Goal: Task Accomplishment & Management: Manage account settings

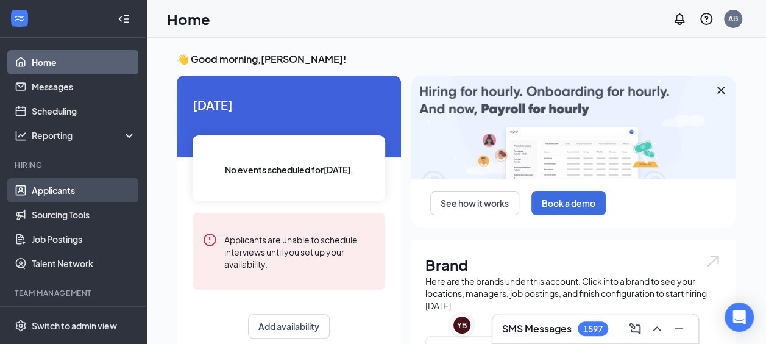
click at [63, 190] on link "Applicants" at bounding box center [84, 190] width 104 height 24
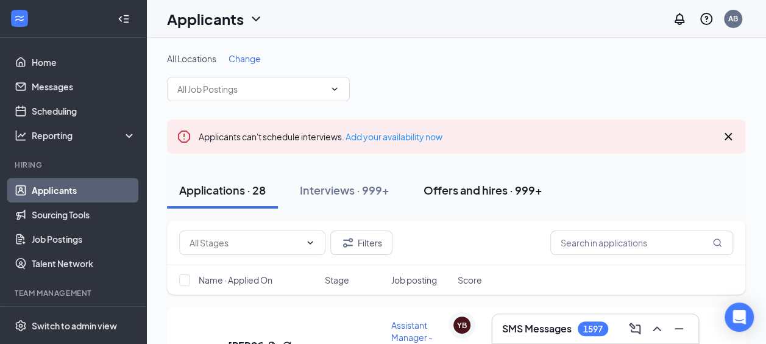
click at [477, 185] on div "Offers and hires · 999+" at bounding box center [483, 189] width 119 height 15
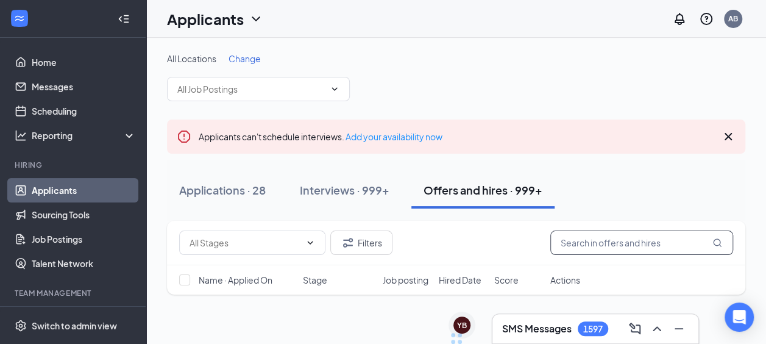
click at [599, 239] on input "text" at bounding box center [641, 242] width 183 height 24
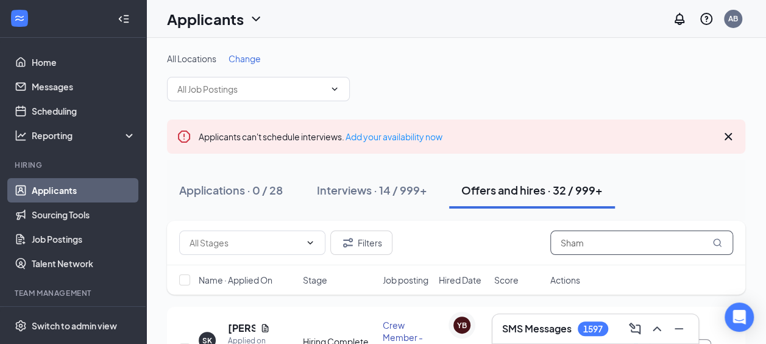
click at [598, 236] on input "Sham" at bounding box center [641, 242] width 183 height 24
click at [589, 241] on input "Sham" at bounding box center [641, 242] width 183 height 24
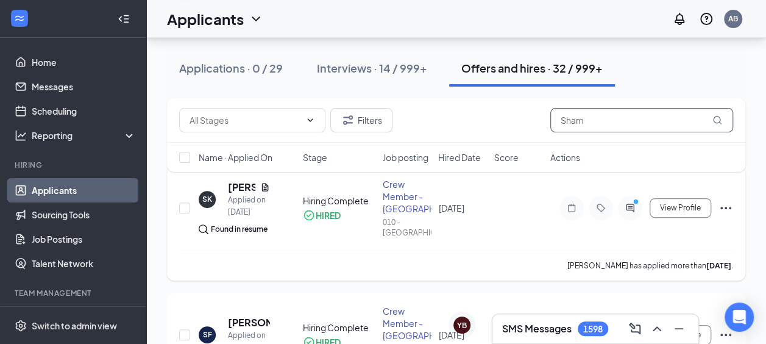
scroll to position [122, 0]
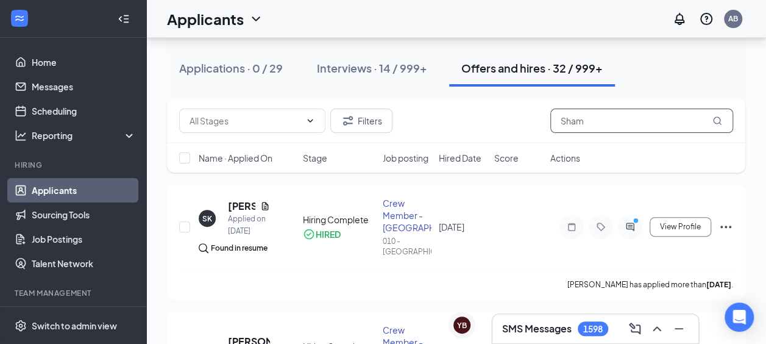
click at [591, 119] on input "Sham" at bounding box center [641, 120] width 183 height 24
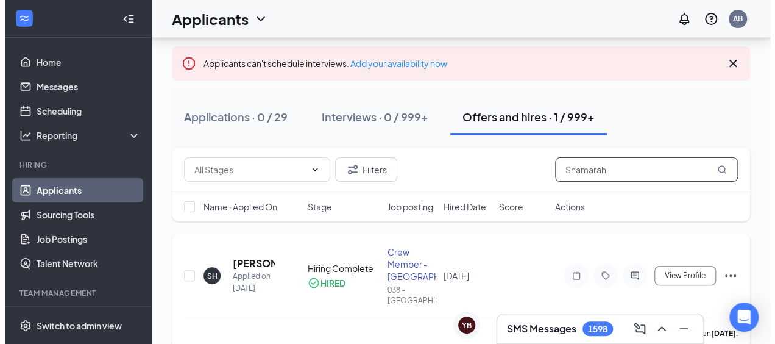
scroll to position [91, 0]
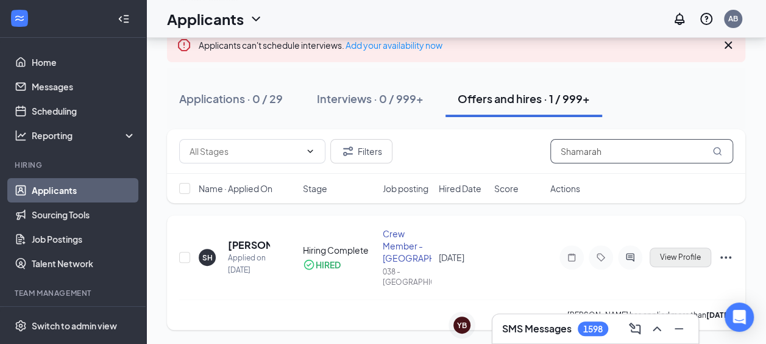
type input "Shamarah"
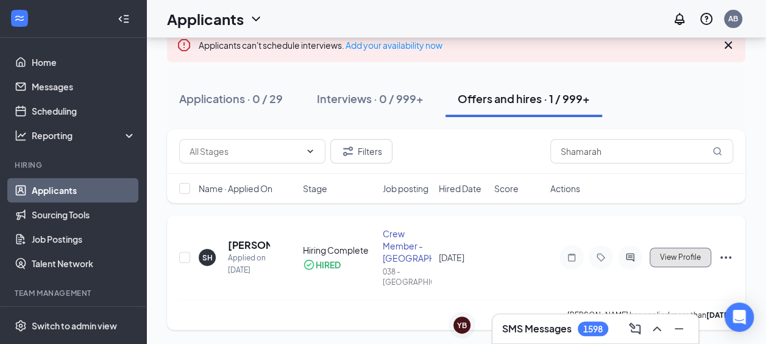
click at [680, 260] on span "View Profile" at bounding box center [680, 257] width 41 height 9
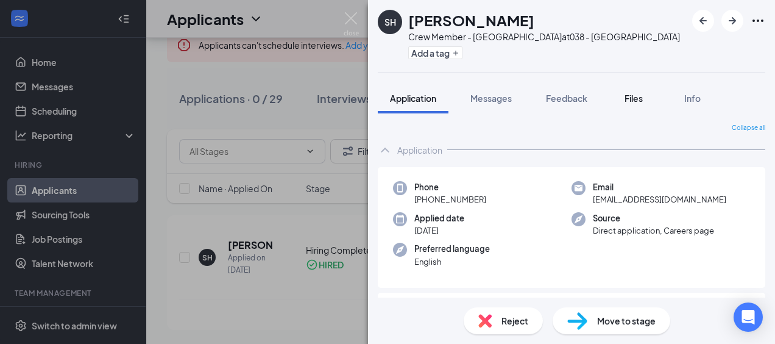
click at [637, 99] on span "Files" at bounding box center [634, 98] width 18 height 11
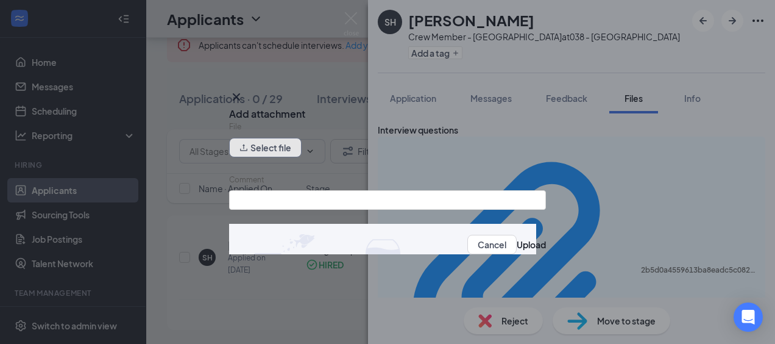
click at [282, 150] on button "Select file" at bounding box center [265, 148] width 73 height 20
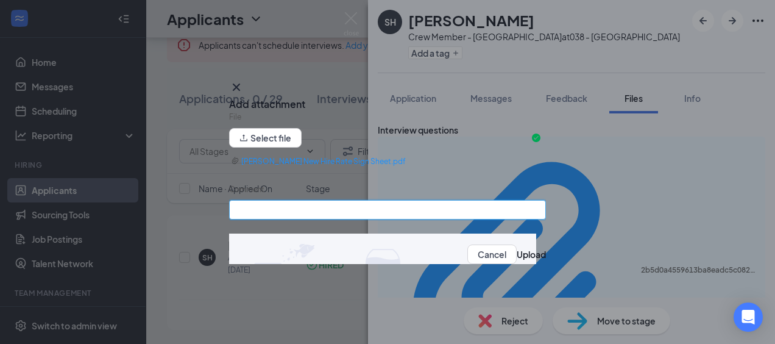
click at [310, 207] on input "Comment" at bounding box center [387, 210] width 317 height 20
type input "New Hire Rate Sign Sheet"
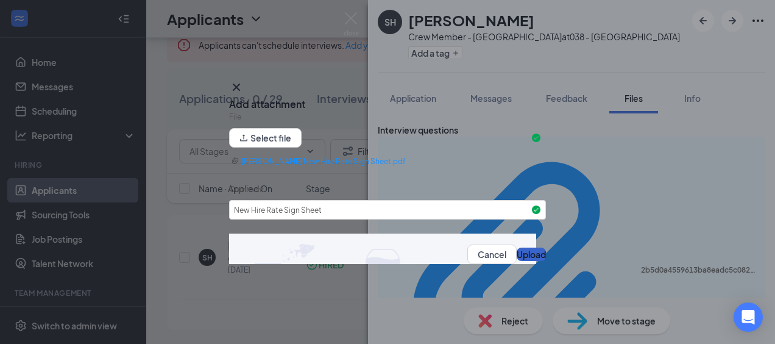
click at [517, 257] on button "Upload" at bounding box center [531, 253] width 29 height 13
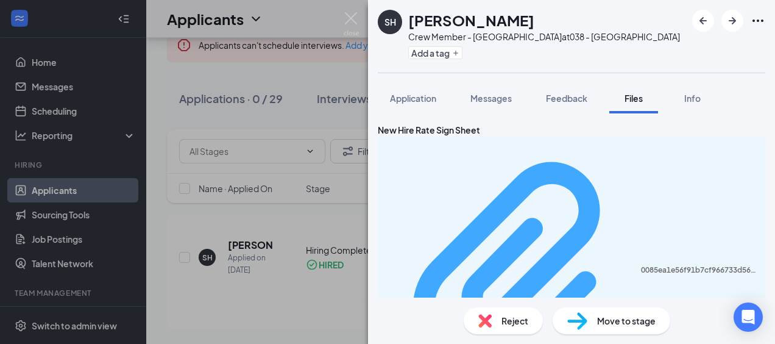
click at [641, 265] on div "0085ea1e56f91b7cf966733d561904c6.pdf" at bounding box center [699, 270] width 117 height 10
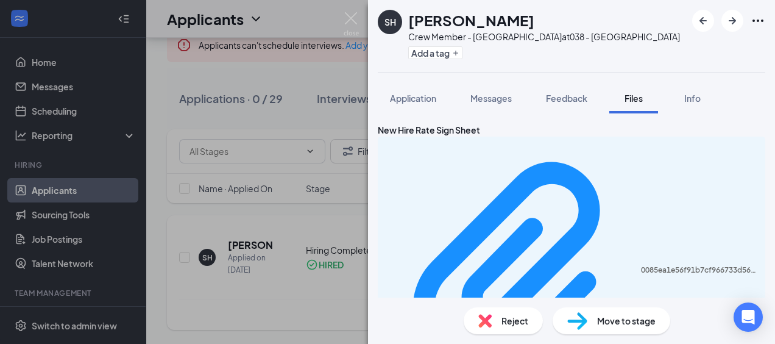
click at [270, 302] on div "SH [PERSON_NAME] Crew Member - [GEOGRAPHIC_DATA] at 038 - [GEOGRAPHIC_DATA] Add…" at bounding box center [387, 172] width 775 height 344
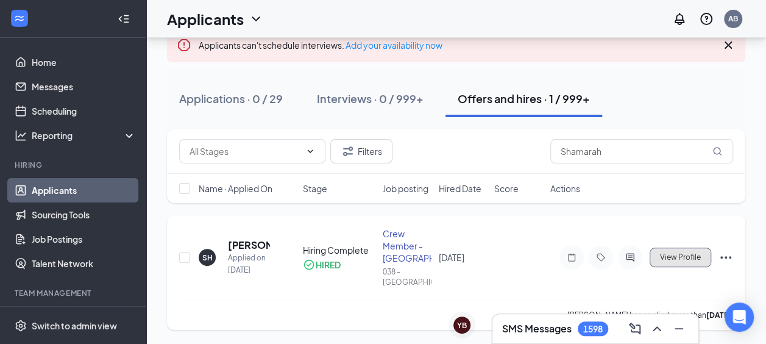
click at [673, 256] on span "View Profile" at bounding box center [680, 257] width 41 height 9
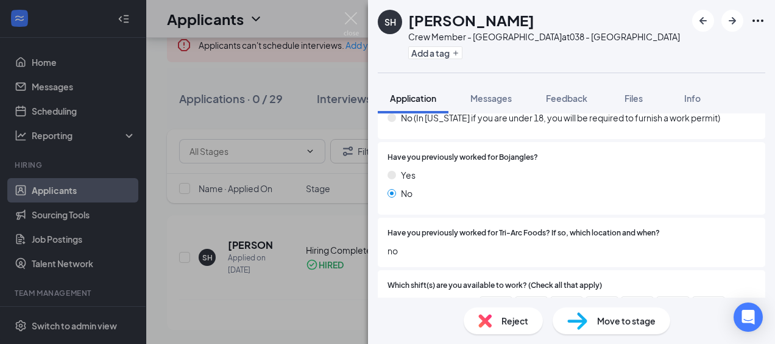
scroll to position [670, 0]
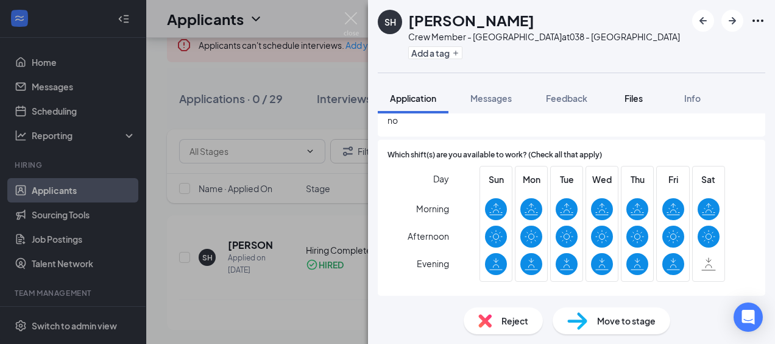
click at [642, 96] on span "Files" at bounding box center [634, 98] width 18 height 11
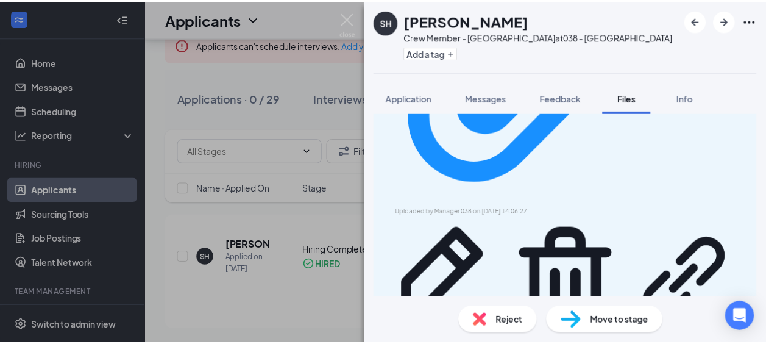
scroll to position [17, 0]
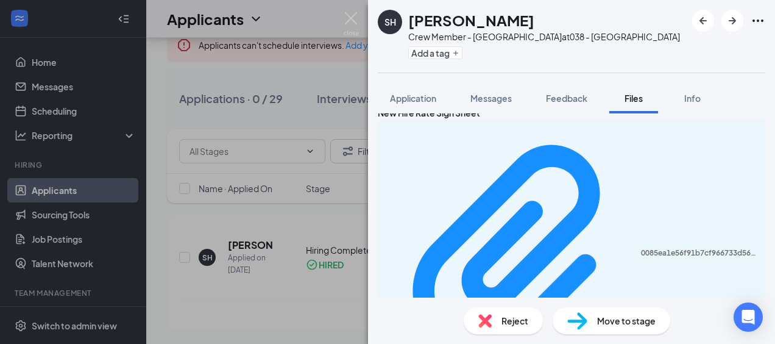
click at [317, 59] on div "SH [PERSON_NAME] Crew Member - [GEOGRAPHIC_DATA] at 038 - [GEOGRAPHIC_DATA] Add…" at bounding box center [387, 172] width 775 height 344
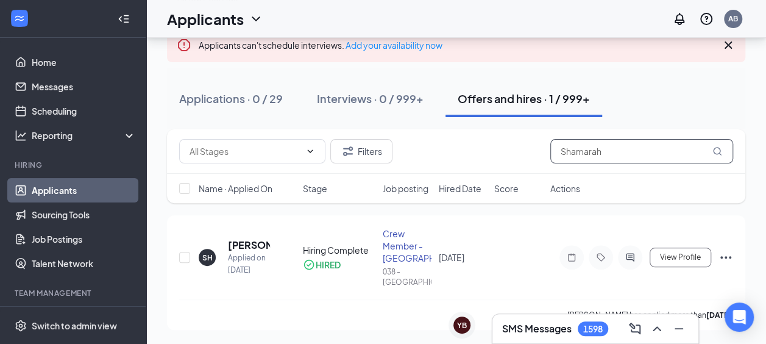
drag, startPoint x: 622, startPoint y: 146, endPoint x: 514, endPoint y: 134, distance: 107.9
click at [523, 136] on div "Filters Shamarah" at bounding box center [456, 151] width 578 height 44
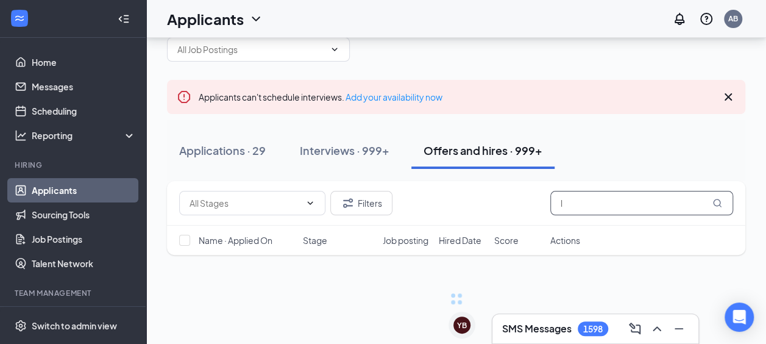
scroll to position [39, 0]
type input "l"
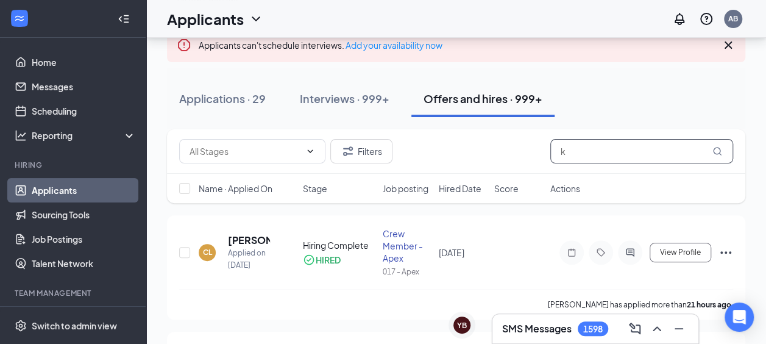
scroll to position [39, 0]
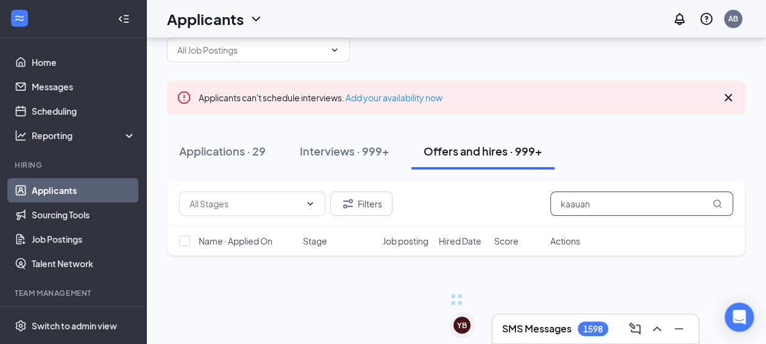
scroll to position [91, 0]
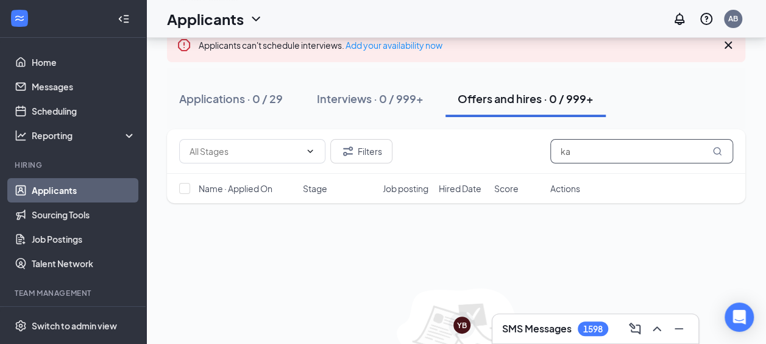
type input "k"
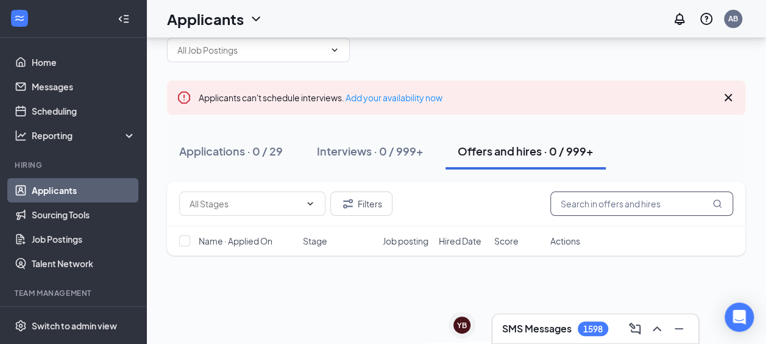
scroll to position [91, 0]
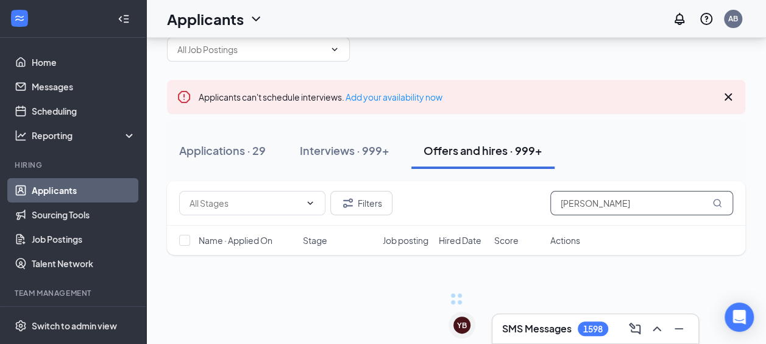
scroll to position [39, 0]
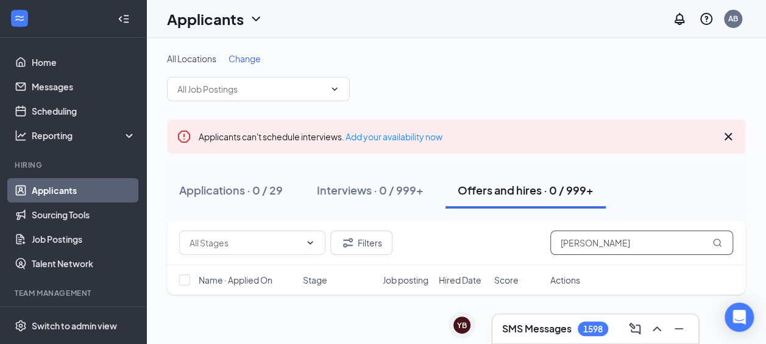
drag, startPoint x: 595, startPoint y: 243, endPoint x: 542, endPoint y: 243, distance: 52.4
click at [544, 243] on div "Filters [PERSON_NAME]" at bounding box center [456, 242] width 554 height 24
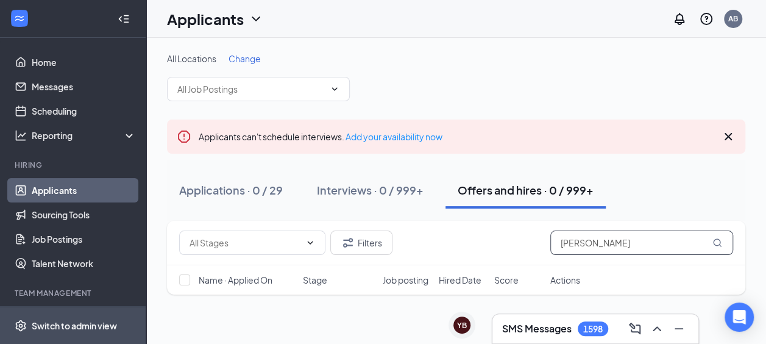
type input "[PERSON_NAME]"
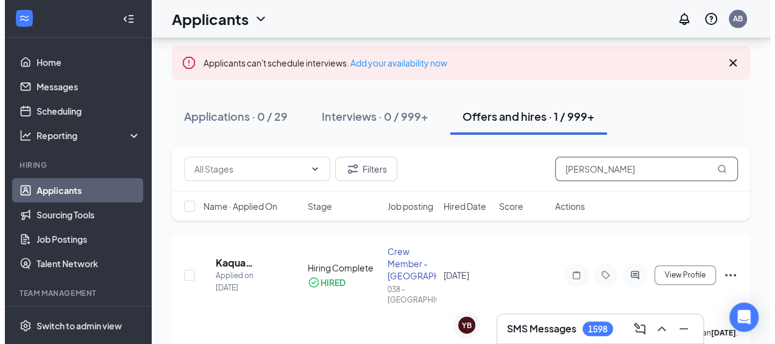
scroll to position [91, 0]
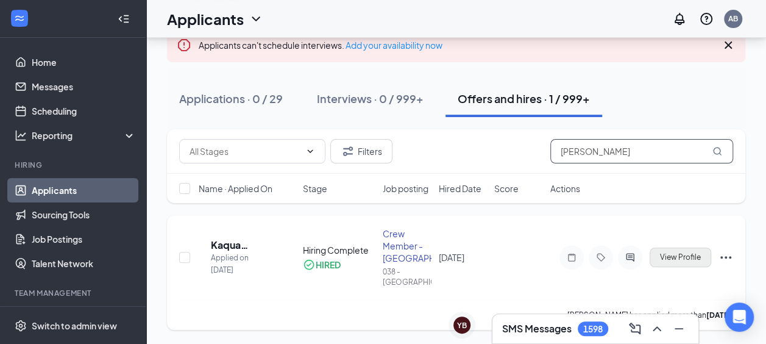
type input "[PERSON_NAME]"
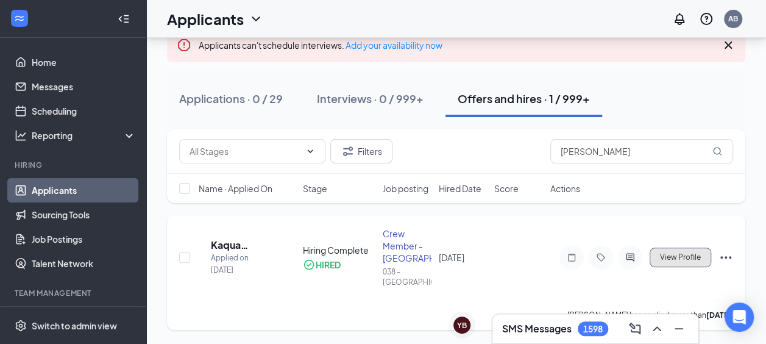
click at [686, 254] on span "View Profile" at bounding box center [680, 257] width 41 height 9
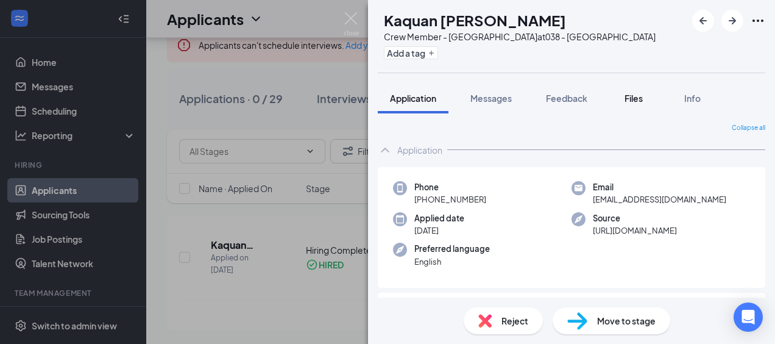
click at [626, 95] on span "Files" at bounding box center [634, 98] width 18 height 11
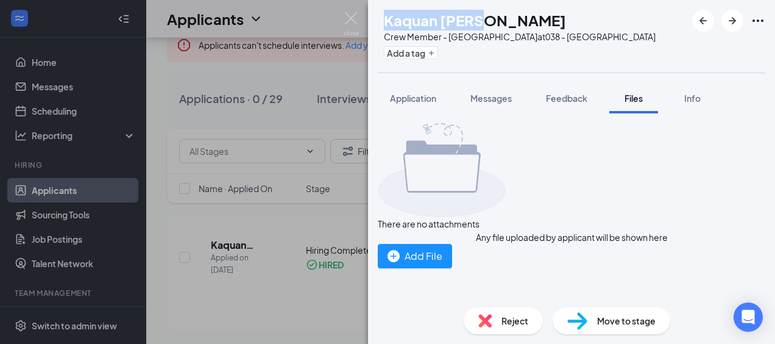
drag, startPoint x: 410, startPoint y: 18, endPoint x: 539, endPoint y: 9, distance: 129.5
click at [539, 9] on div "KB Kaquan [PERSON_NAME] Crew Member - [GEOGRAPHIC_DATA] at 038 - Louisburg Add …" at bounding box center [571, 36] width 407 height 73
drag, startPoint x: 539, startPoint y: 9, endPoint x: 467, endPoint y: 15, distance: 72.1
copy h1 "Kaquan [PERSON_NAME]"
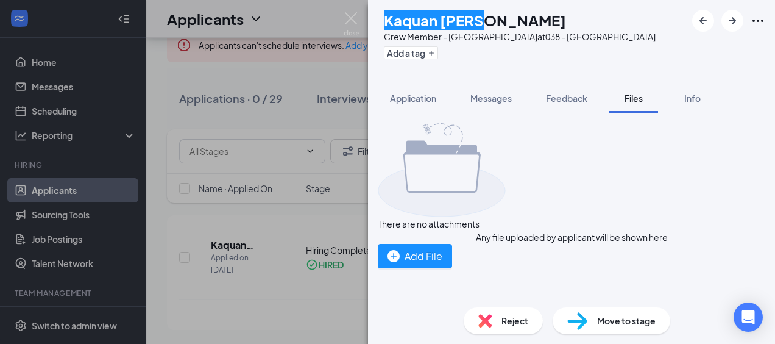
scroll to position [31, 0]
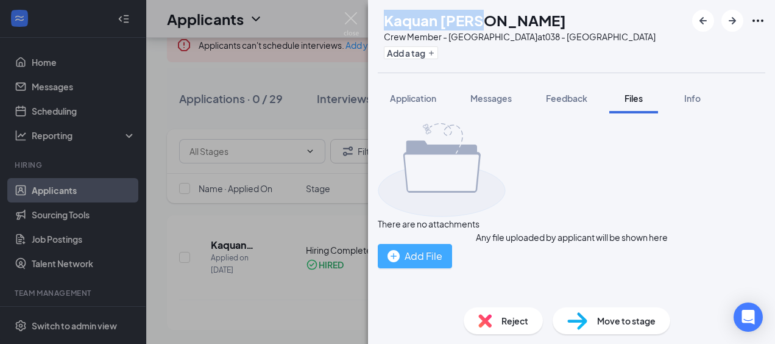
click at [442, 258] on div "Add File" at bounding box center [415, 255] width 55 height 15
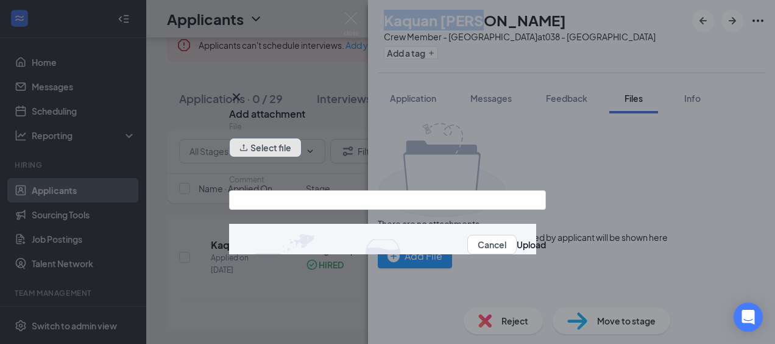
click at [302, 153] on button "Select file" at bounding box center [265, 148] width 73 height 20
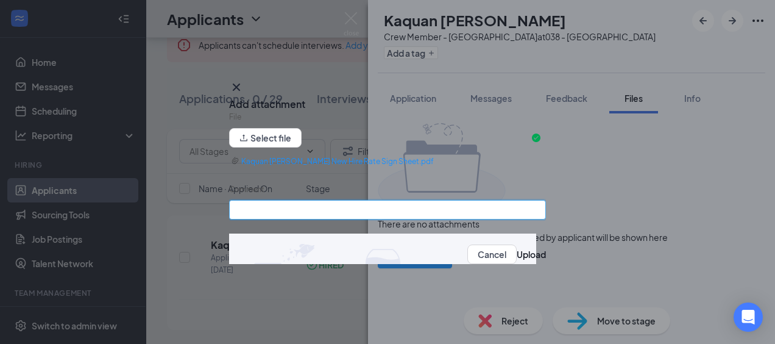
click at [318, 208] on input "Comment" at bounding box center [387, 210] width 317 height 20
click at [314, 210] on input "Comment" at bounding box center [387, 210] width 317 height 20
type input "New Hire Rate Sign Sheet"
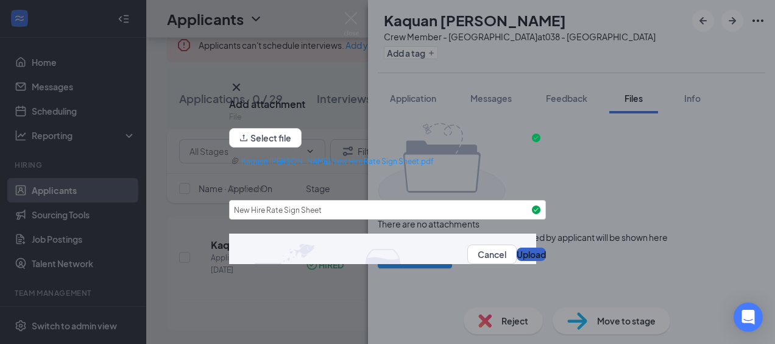
click at [519, 257] on button "Upload" at bounding box center [531, 253] width 29 height 13
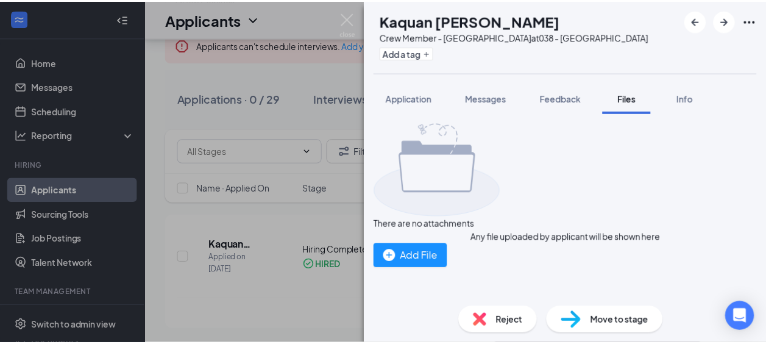
scroll to position [0, 0]
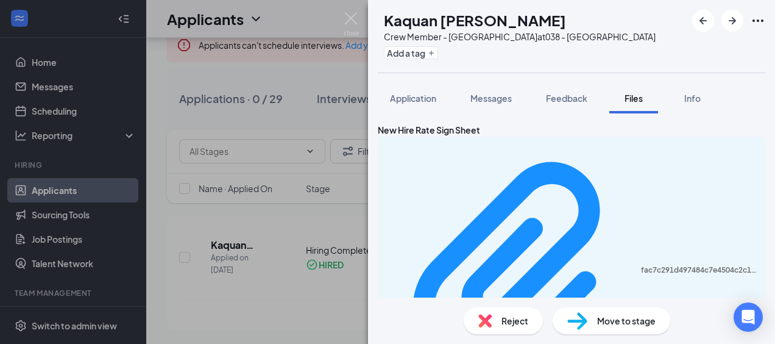
click at [288, 72] on div "KB Kaquan [PERSON_NAME] Crew Member - [GEOGRAPHIC_DATA] at 038 - Louisburg Add …" at bounding box center [387, 172] width 775 height 344
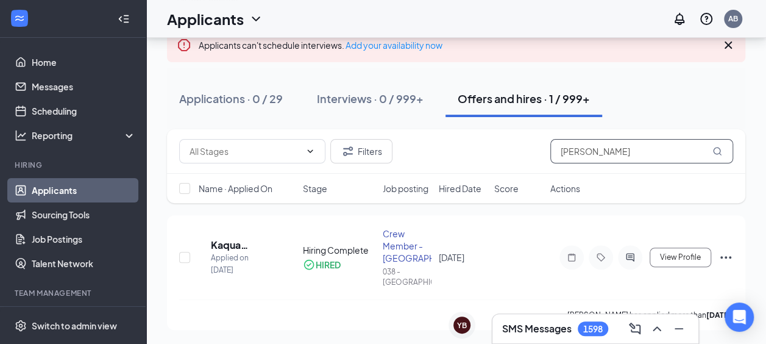
drag, startPoint x: 607, startPoint y: 147, endPoint x: 548, endPoint y: 144, distance: 58.6
click at [548, 144] on div "Filters [PERSON_NAME]" at bounding box center [456, 151] width 554 height 24
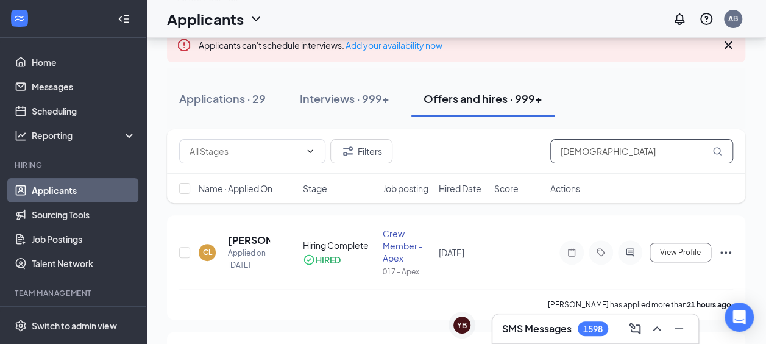
scroll to position [39, 0]
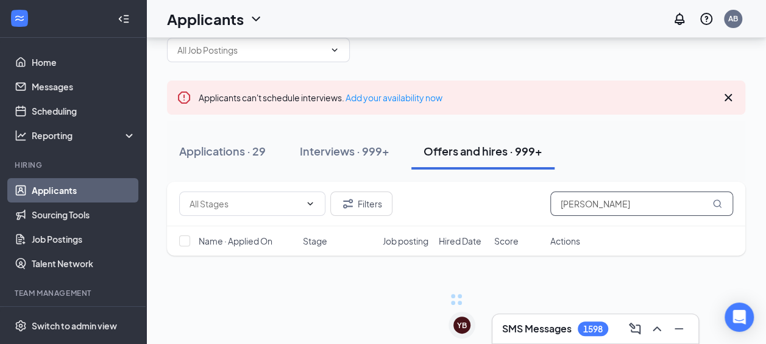
scroll to position [91, 0]
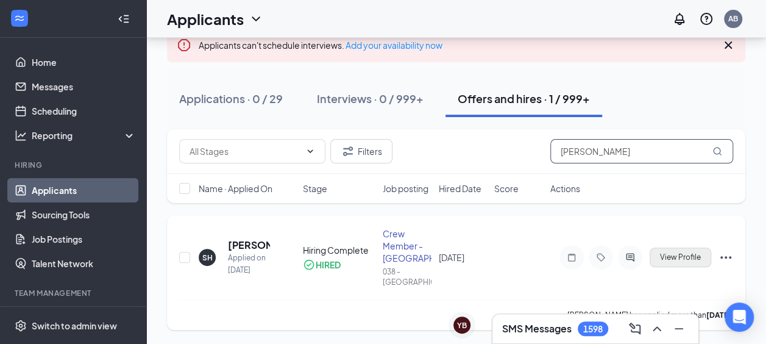
type input "[PERSON_NAME]"
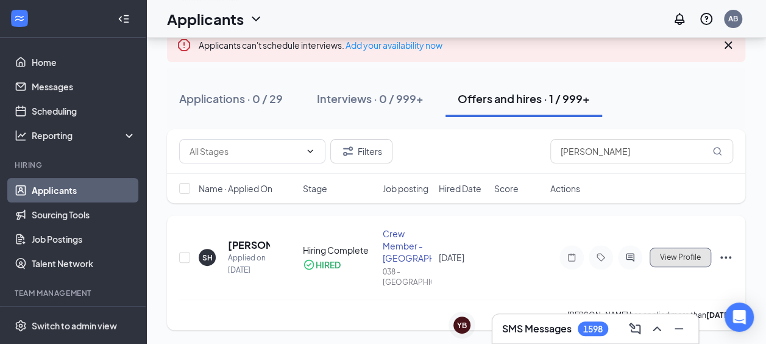
click at [683, 257] on span "View Profile" at bounding box center [680, 257] width 41 height 9
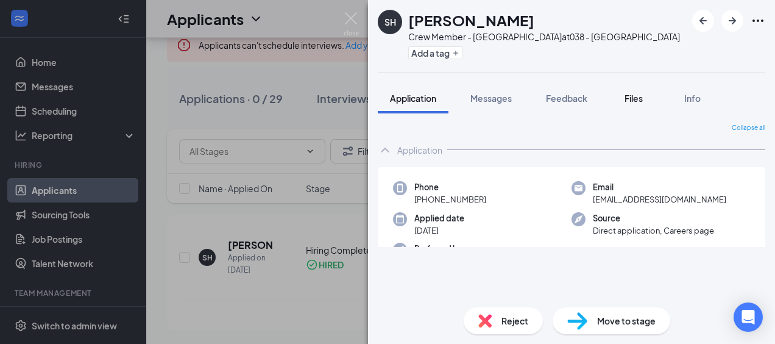
click at [643, 102] on span "Files" at bounding box center [634, 98] width 18 height 11
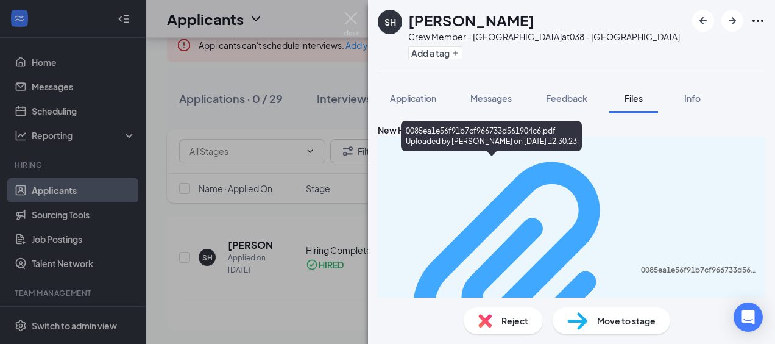
click at [641, 265] on div "0085ea1e56f91b7cf966733d561904c6.pdf" at bounding box center [699, 270] width 117 height 10
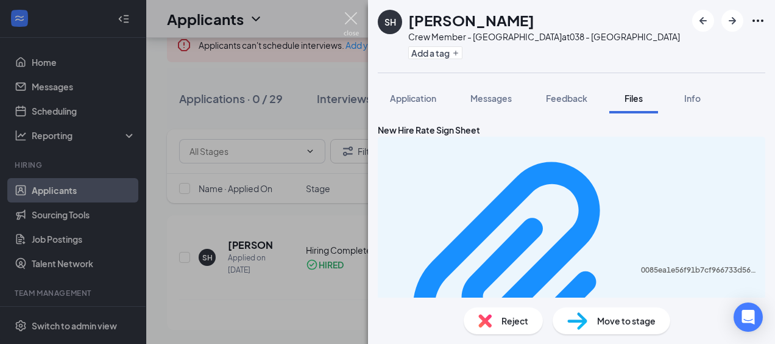
click at [358, 12] on img at bounding box center [351, 24] width 15 height 24
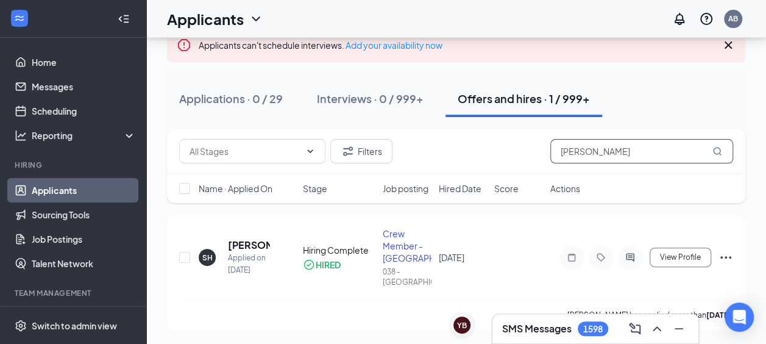
drag, startPoint x: 615, startPoint y: 151, endPoint x: 523, endPoint y: 152, distance: 92.0
click at [525, 152] on div "Filters [PERSON_NAME]" at bounding box center [456, 151] width 554 height 24
type input "\"
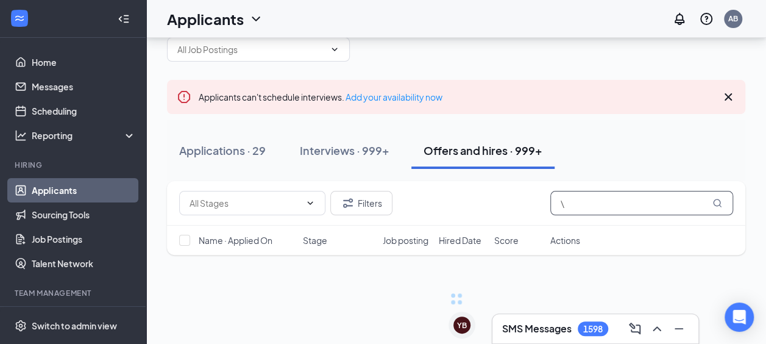
scroll to position [39, 0]
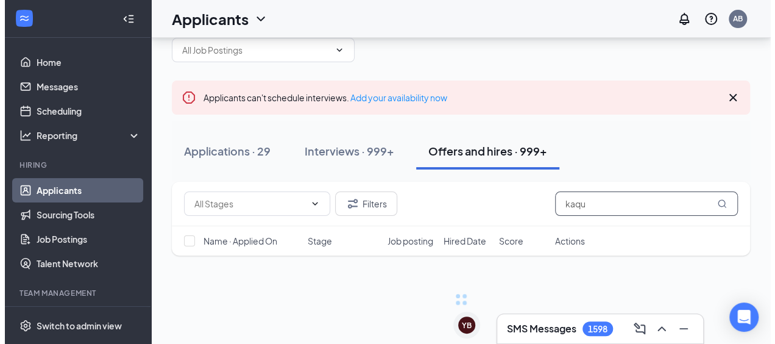
scroll to position [91, 0]
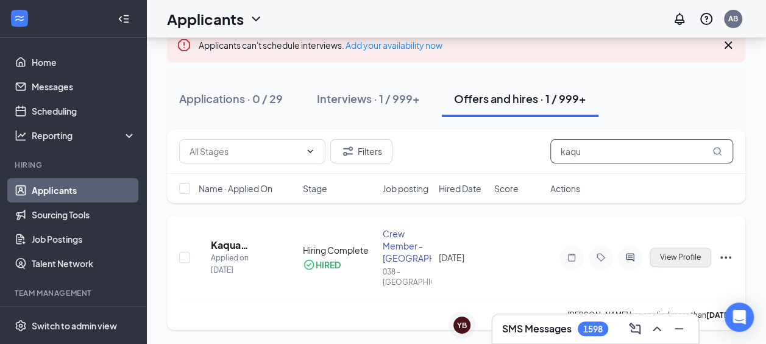
type input "kaqu"
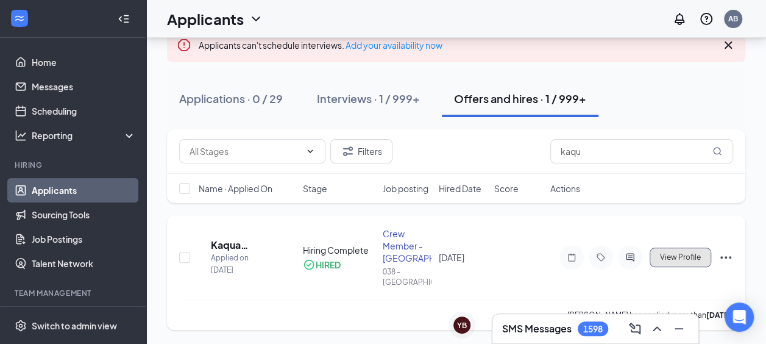
click at [695, 249] on button "View Profile" at bounding box center [681, 257] width 62 height 20
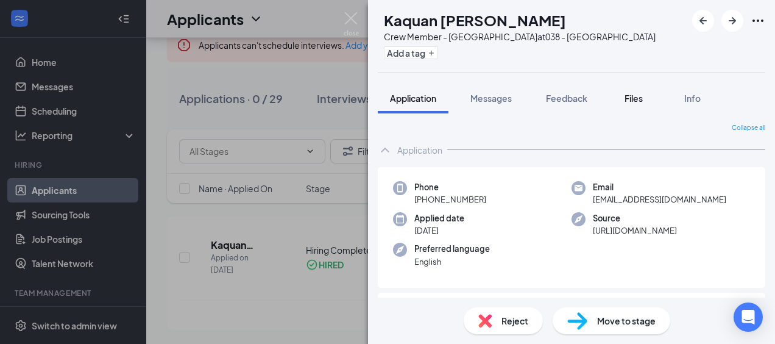
click at [646, 102] on div "Files" at bounding box center [634, 98] width 24 height 12
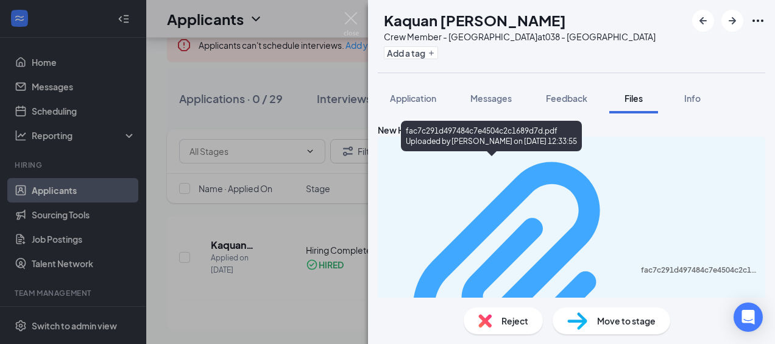
click at [641, 265] on div "fac7c291d497484c7e4504c2c1689d7d.pdf" at bounding box center [699, 270] width 117 height 10
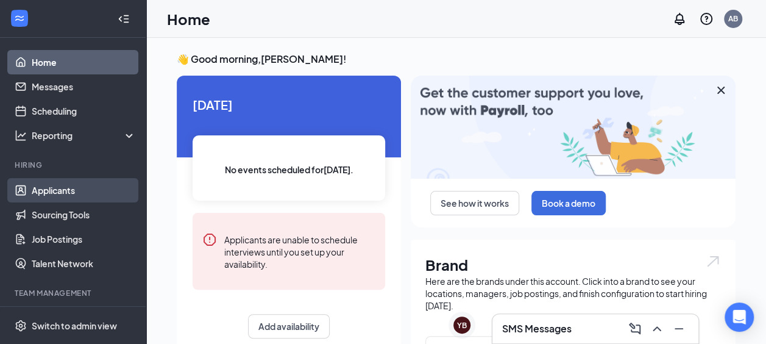
click at [72, 189] on link "Applicants" at bounding box center [84, 190] width 104 height 24
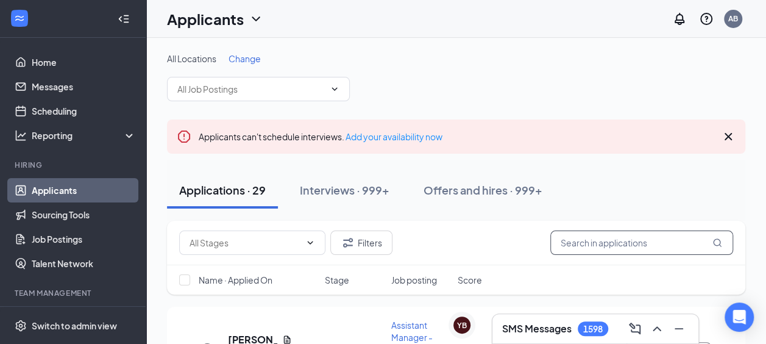
click at [637, 239] on input "text" at bounding box center [641, 242] width 183 height 24
click at [503, 185] on div "Offers and hires · 999+" at bounding box center [483, 189] width 119 height 15
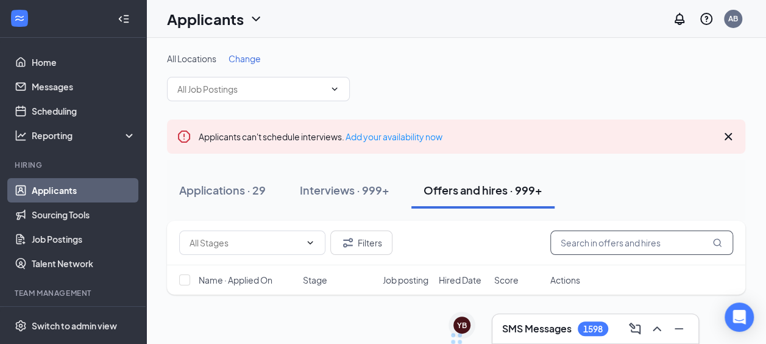
drag, startPoint x: 594, startPoint y: 242, endPoint x: 643, endPoint y: 233, distance: 50.2
click at [594, 243] on input "text" at bounding box center [641, 242] width 183 height 24
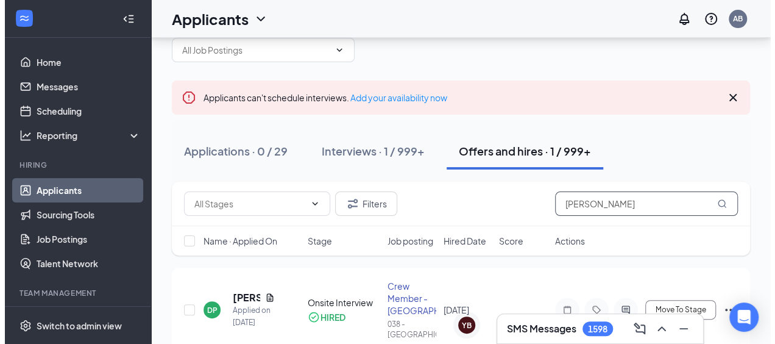
scroll to position [91, 0]
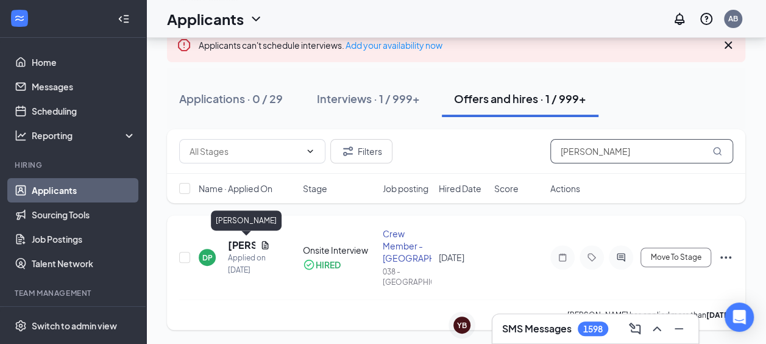
type input "danyelle purvis"
click at [242, 243] on h5 "Danyelle Purvis" at bounding box center [241, 244] width 27 height 13
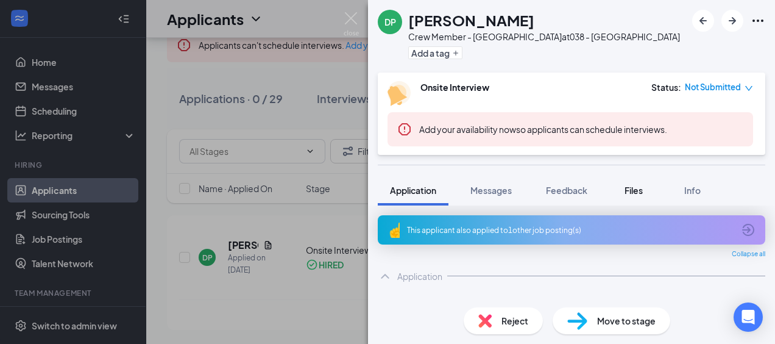
click at [633, 197] on button "Files" at bounding box center [633, 190] width 49 height 30
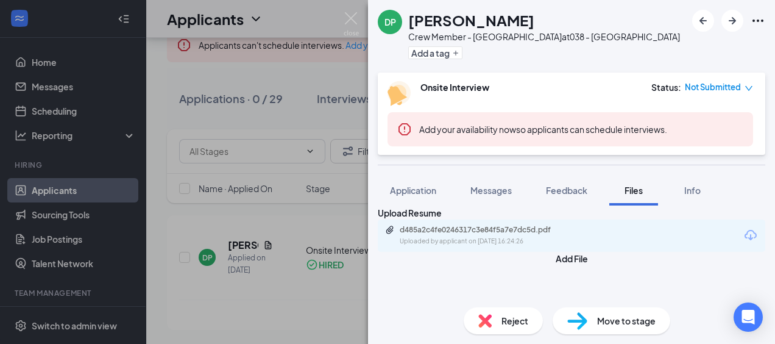
scroll to position [26, 0]
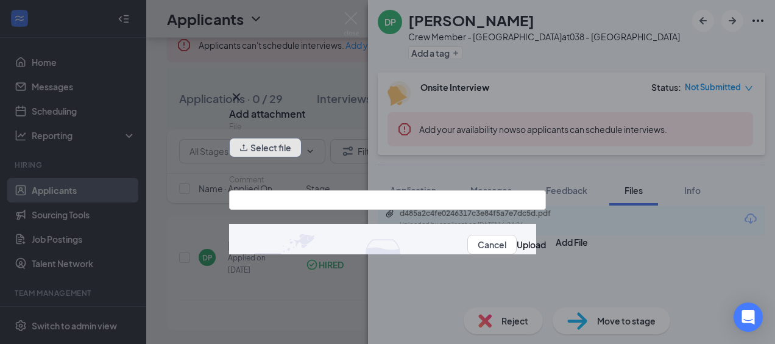
click at [274, 151] on button "Select file" at bounding box center [265, 148] width 73 height 20
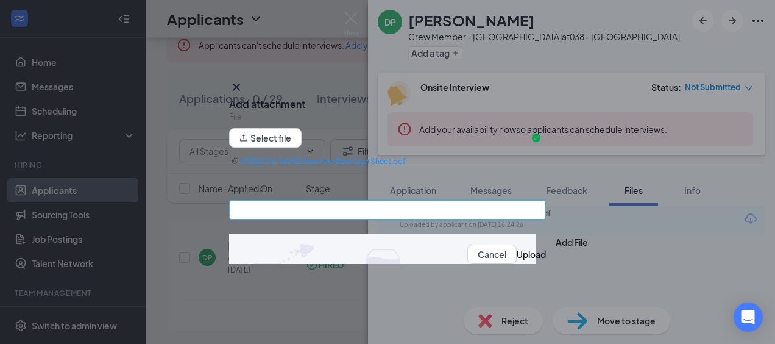
click at [363, 211] on input "Comment" at bounding box center [387, 210] width 317 height 20
click at [316, 216] on input "Comment" at bounding box center [387, 210] width 317 height 20
type input "New Hire Rate Sign Sheet"
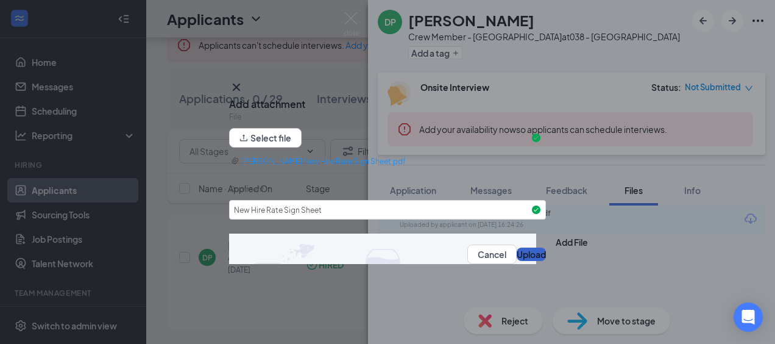
click at [517, 256] on button "Upload" at bounding box center [531, 253] width 29 height 13
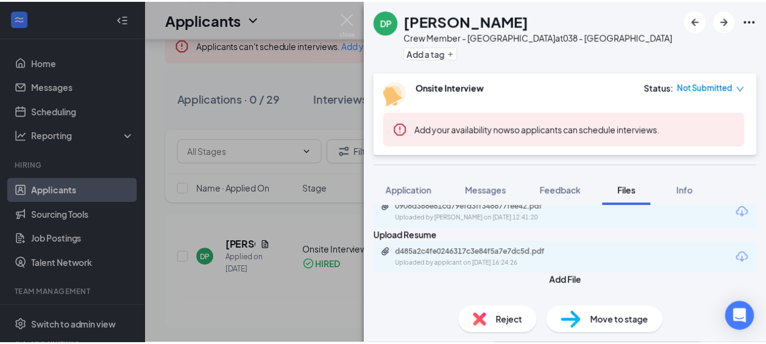
scroll to position [0, 0]
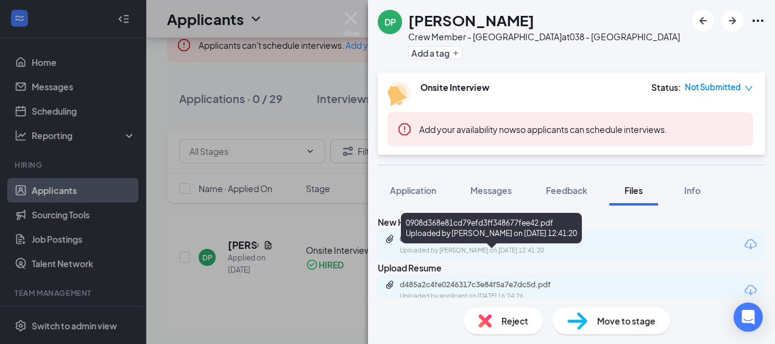
click at [505, 261] on div "New Hire Rate Sign Sheet 0908d368e81cd79efd3ff348677fee42.pdf Uploaded by Amber…" at bounding box center [572, 238] width 388 height 46
click at [497, 244] on div "0908d368e81cd79efd3ff348677fee42.pdf" at bounding box center [485, 239] width 171 height 10
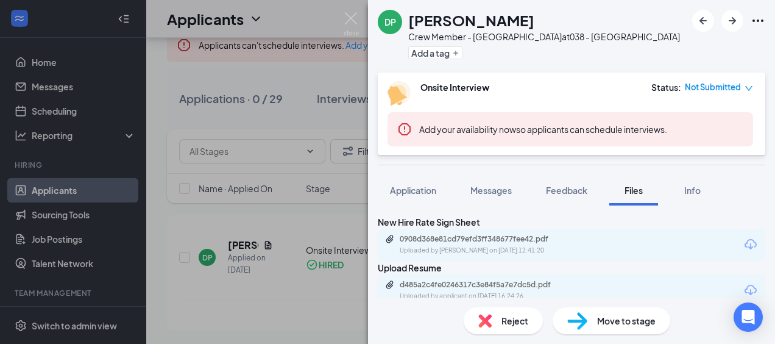
click at [286, 312] on div "DP Danyelle Purvis Crew Member - Louisburg at 038 - Louisburg Add a tag Onsite …" at bounding box center [387, 172] width 775 height 344
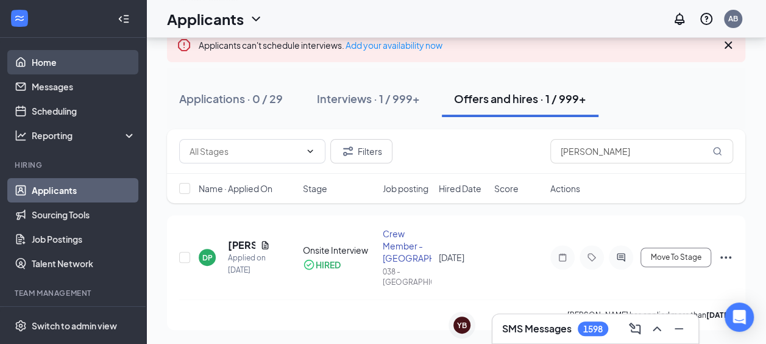
click at [54, 64] on link "Home" at bounding box center [84, 62] width 104 height 24
